Goal: Register for event/course

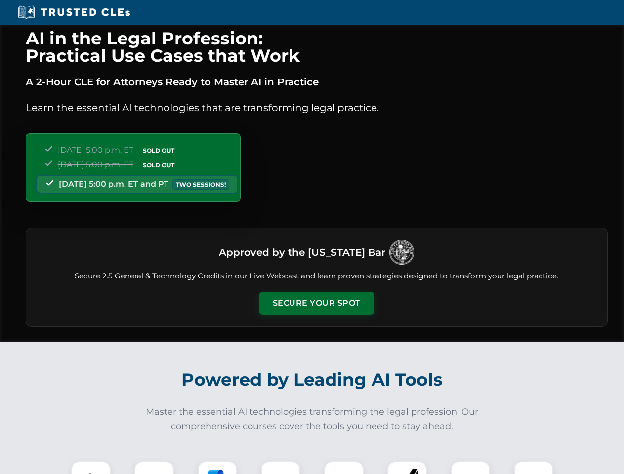
click at [316, 303] on button "Secure Your Spot" at bounding box center [317, 303] width 116 height 23
click at [91, 468] on img at bounding box center [91, 481] width 29 height 29
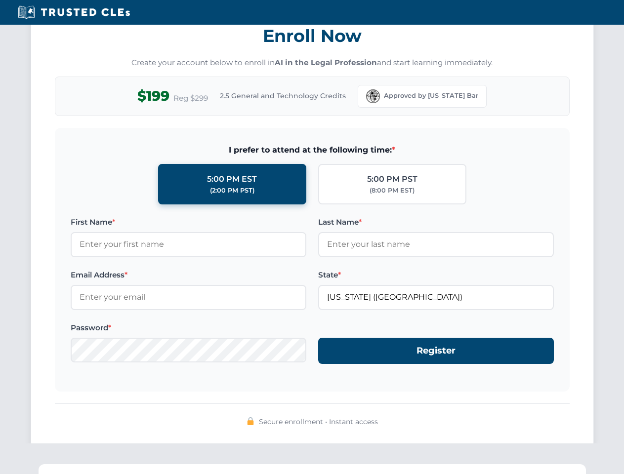
scroll to position [969, 0]
